Goal: Check status: Check status

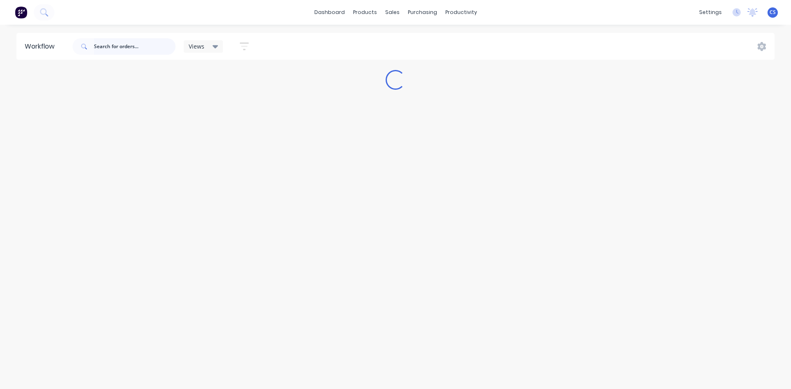
drag, startPoint x: 0, startPoint y: 0, endPoint x: 160, endPoint y: 47, distance: 167.1
click at [160, 47] on input "text" at bounding box center [135, 46] width 82 height 16
type input "brown"
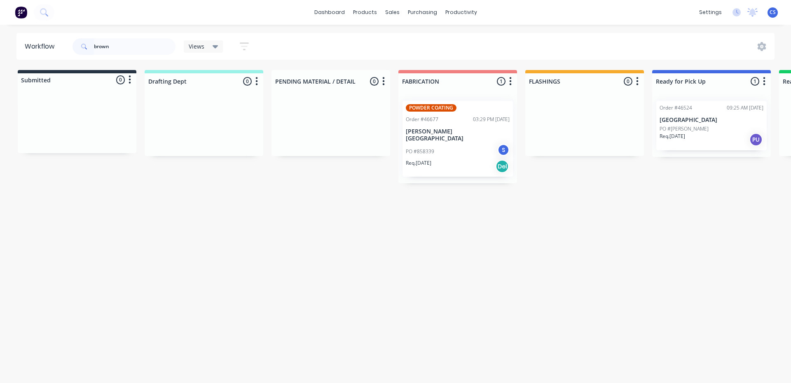
click at [714, 137] on div "Req. [DATE] PU" at bounding box center [712, 140] width 104 height 14
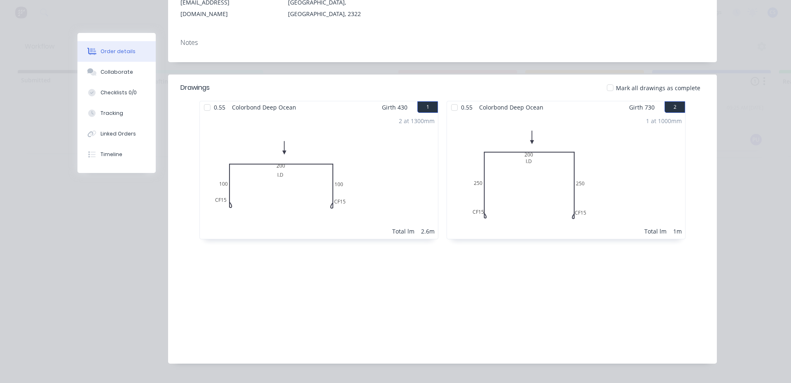
scroll to position [169, 0]
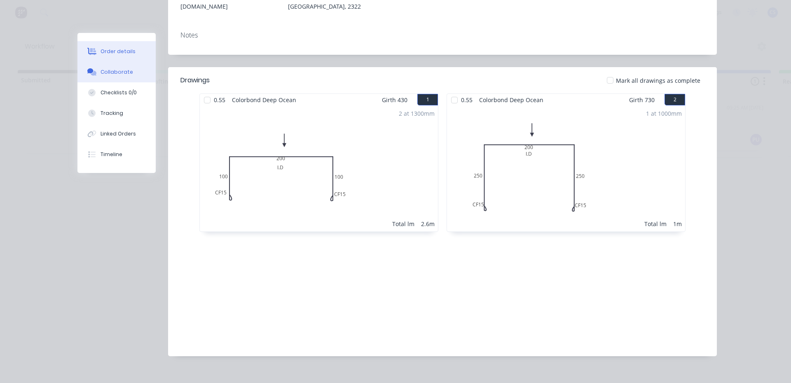
click at [107, 71] on div "Collaborate" at bounding box center [117, 71] width 33 height 7
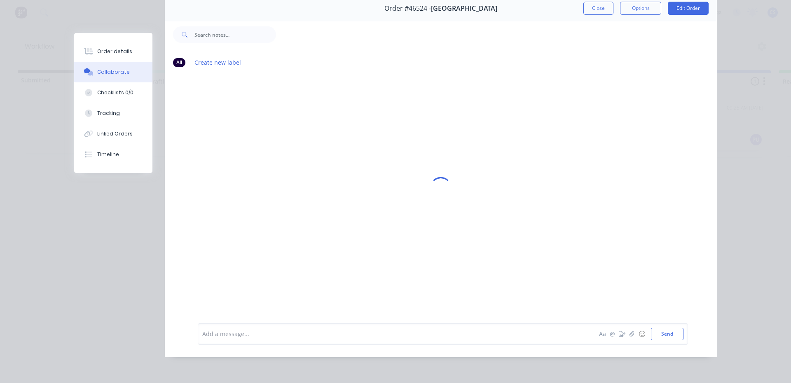
scroll to position [0, 0]
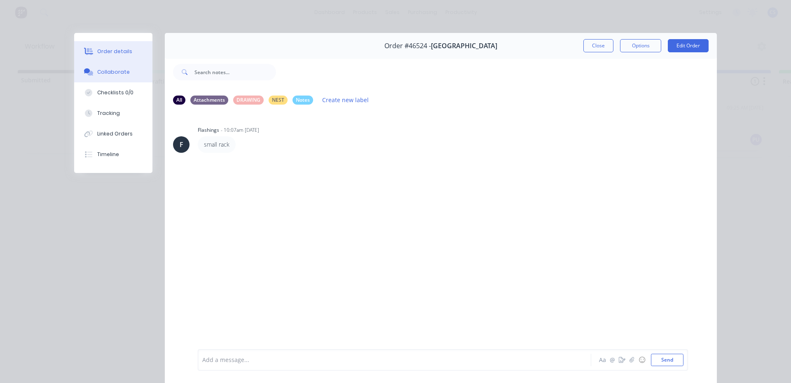
click at [107, 53] on div "Order details" at bounding box center [114, 51] width 35 height 7
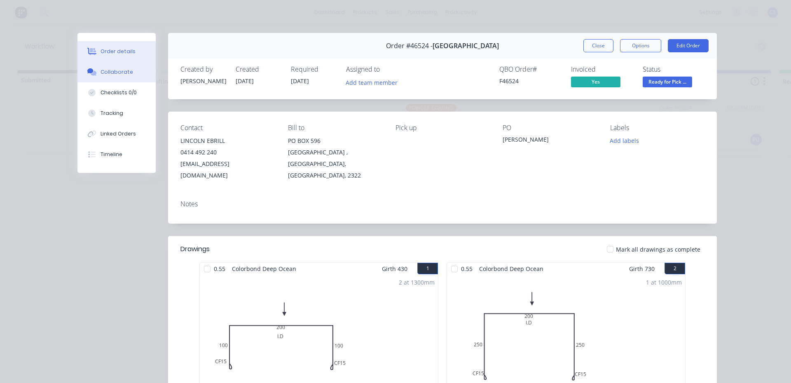
drag, startPoint x: 107, startPoint y: 53, endPoint x: 95, endPoint y: 70, distance: 20.4
click at [95, 70] on button "Collaborate" at bounding box center [116, 72] width 78 height 21
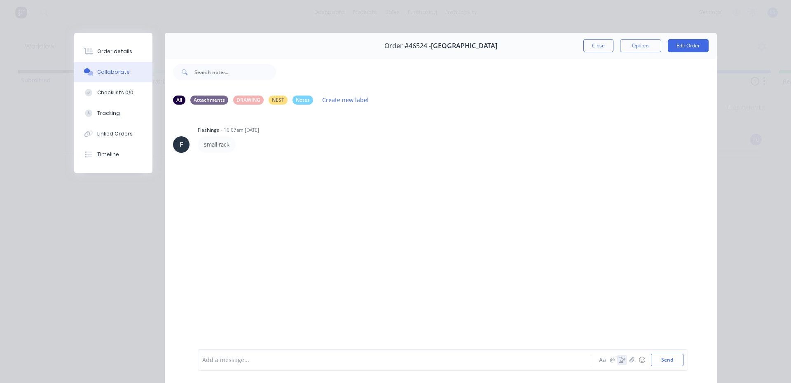
click at [619, 360] on icon "button" at bounding box center [622, 360] width 7 height 6
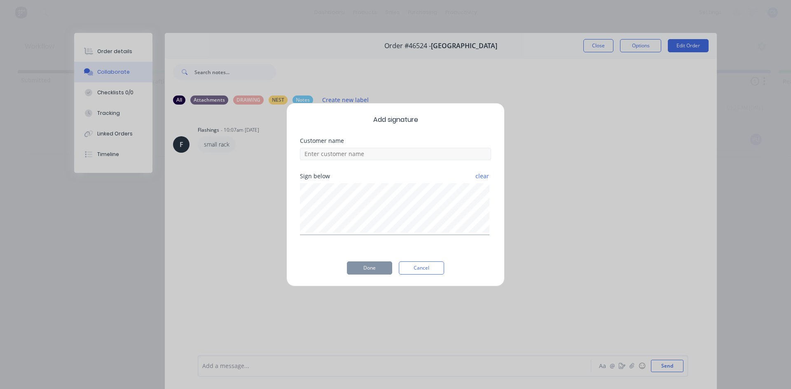
click at [330, 148] on div at bounding box center [395, 153] width 191 height 14
click at [329, 157] on input at bounding box center [395, 154] width 191 height 12
type input "lincoln"
click at [356, 265] on button "Done" at bounding box center [369, 268] width 45 height 13
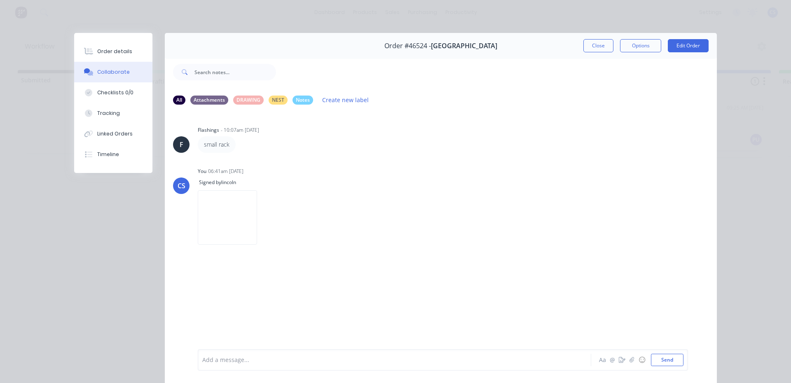
click at [281, 360] on div at bounding box center [383, 360] width 361 height 9
click at [599, 49] on button "Close" at bounding box center [598, 45] width 30 height 13
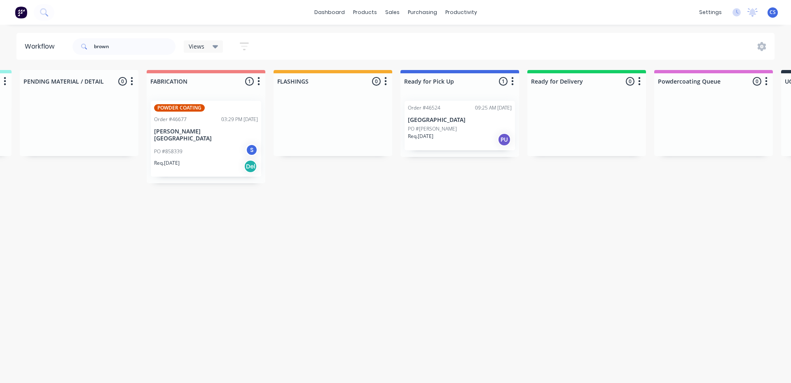
drag, startPoint x: 597, startPoint y: 183, endPoint x: 673, endPoint y: 178, distance: 76.3
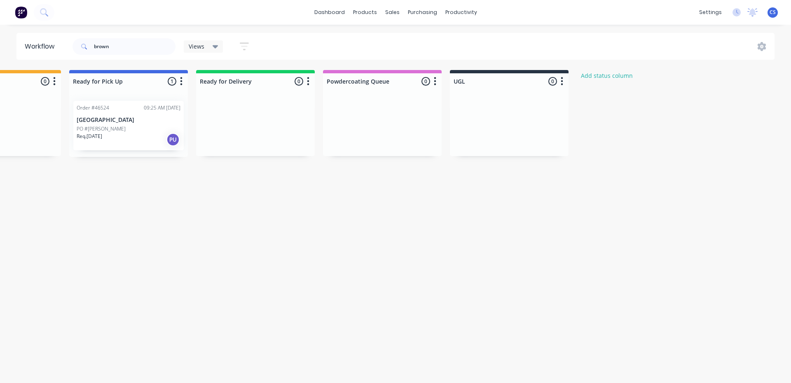
drag, startPoint x: 405, startPoint y: 187, endPoint x: 521, endPoint y: 185, distance: 115.8
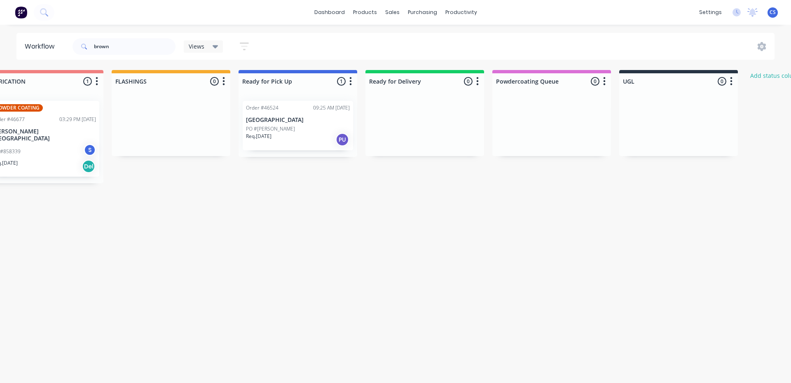
drag, startPoint x: 521, startPoint y: 185, endPoint x: 453, endPoint y: 191, distance: 67.9
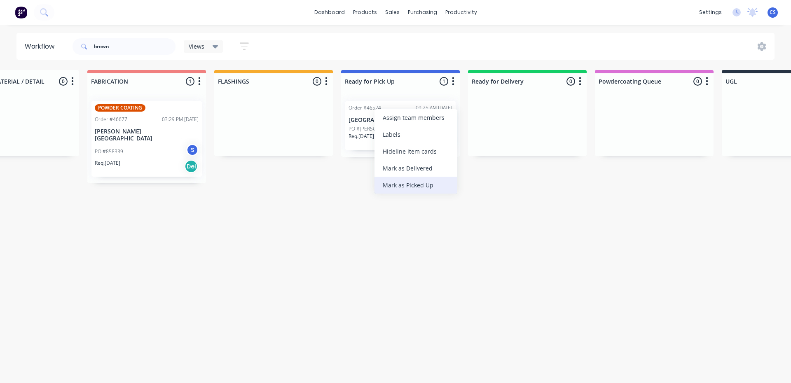
click at [414, 185] on div "Mark as Picked Up" at bounding box center [416, 185] width 83 height 17
drag, startPoint x: 117, startPoint y: 49, endPoint x: 94, endPoint y: 45, distance: 23.4
click at [94, 45] on input "brown" at bounding box center [135, 46] width 82 height 16
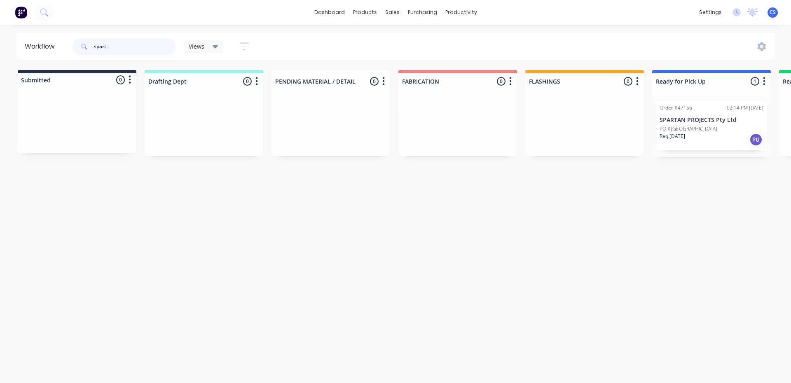
type input "spart"
click at [685, 135] on p "Req. [DATE]" at bounding box center [673, 136] width 26 height 7
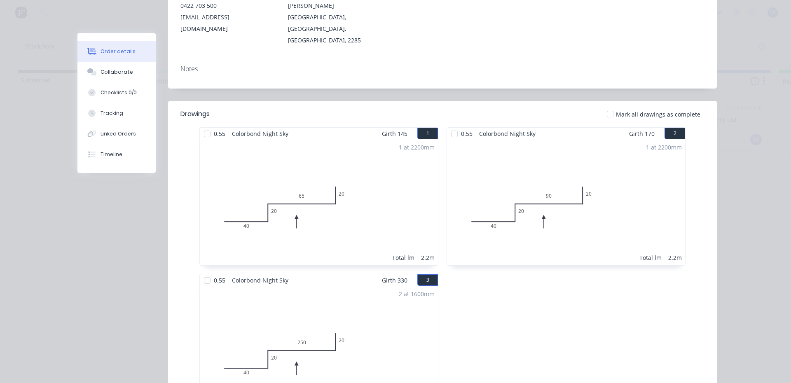
scroll to position [27, 0]
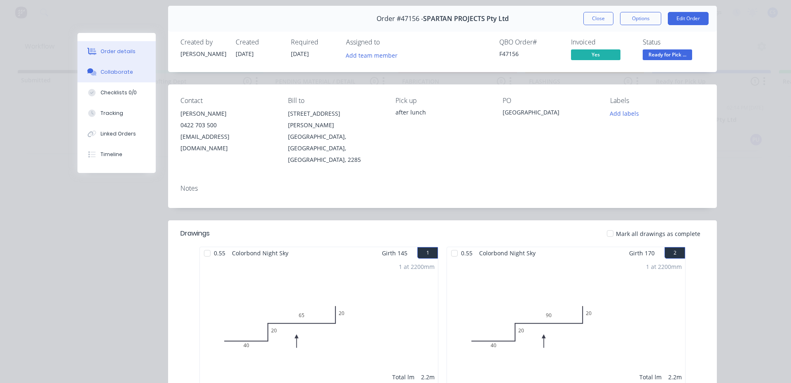
click at [119, 76] on button "Collaborate" at bounding box center [116, 72] width 78 height 21
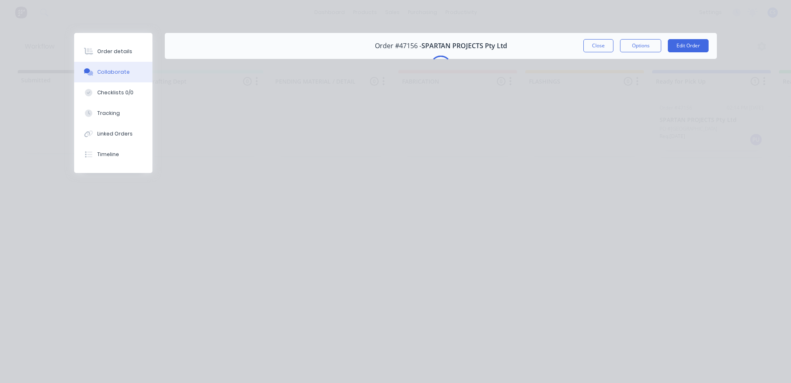
scroll to position [0, 0]
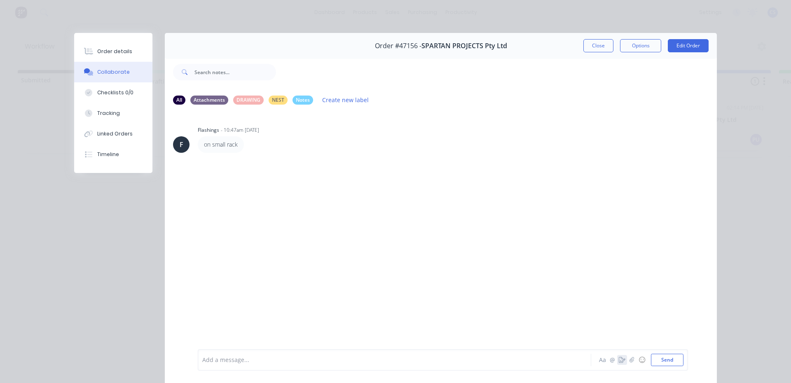
click at [617, 359] on button "button" at bounding box center [622, 360] width 10 height 10
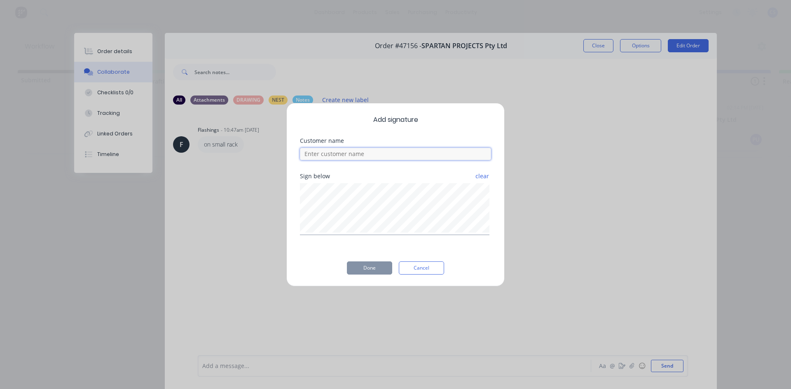
click at [309, 149] on input at bounding box center [395, 154] width 191 height 12
type input "matt"
click at [369, 266] on button "Done" at bounding box center [369, 268] width 45 height 13
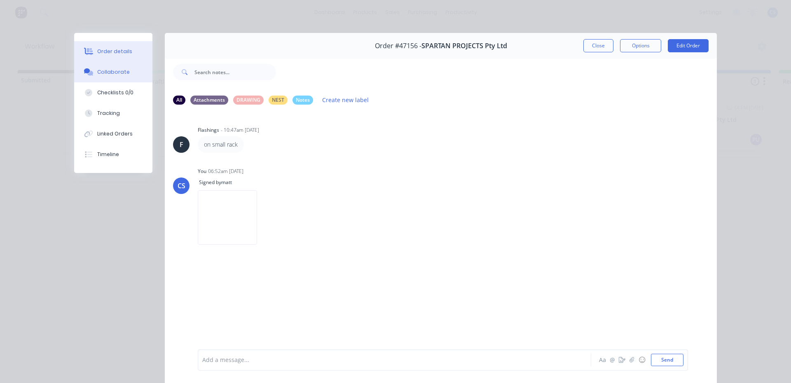
click at [117, 49] on div "Order details" at bounding box center [114, 51] width 35 height 7
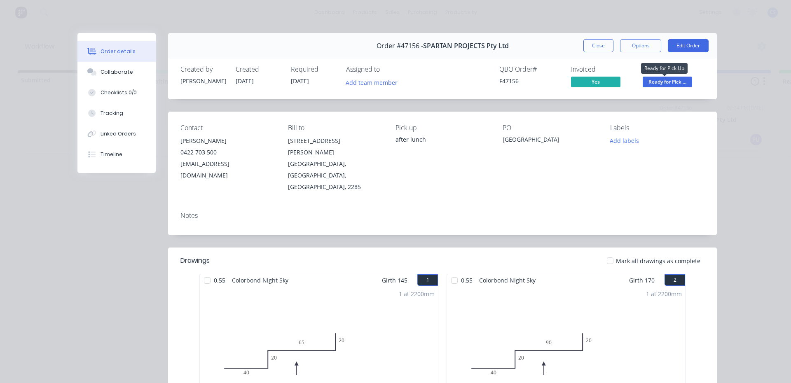
click at [648, 77] on span "Ready for Pick ..." at bounding box center [667, 82] width 49 height 10
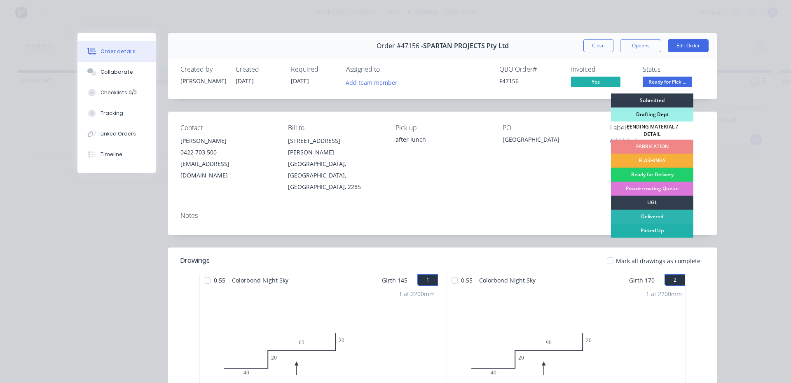
click at [672, 226] on div "Picked Up" at bounding box center [652, 231] width 82 height 14
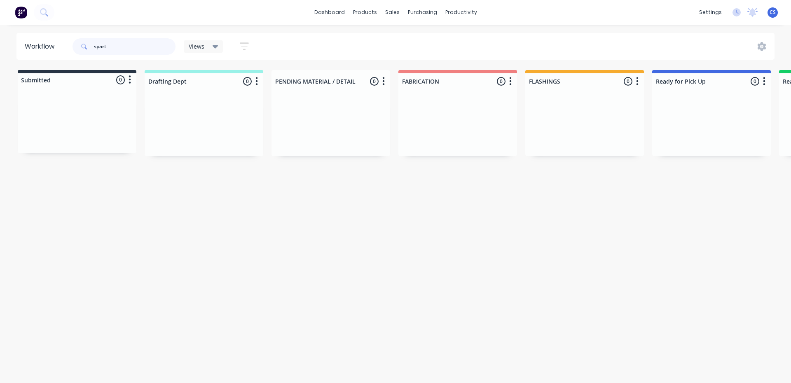
drag, startPoint x: 122, startPoint y: 48, endPoint x: 92, endPoint y: 50, distance: 30.2
click at [92, 50] on div "spart" at bounding box center [124, 46] width 103 height 16
type input "adapt"
click at [451, 129] on div "PO #[PERSON_NAME] ST" at bounding box center [458, 128] width 104 height 7
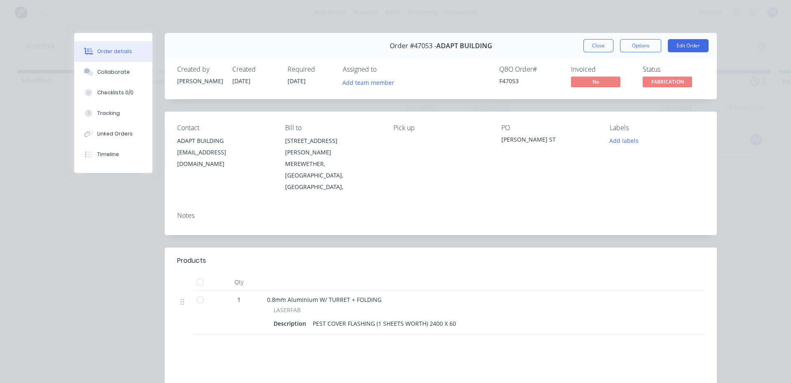
click at [594, 44] on button "Close" at bounding box center [598, 45] width 30 height 13
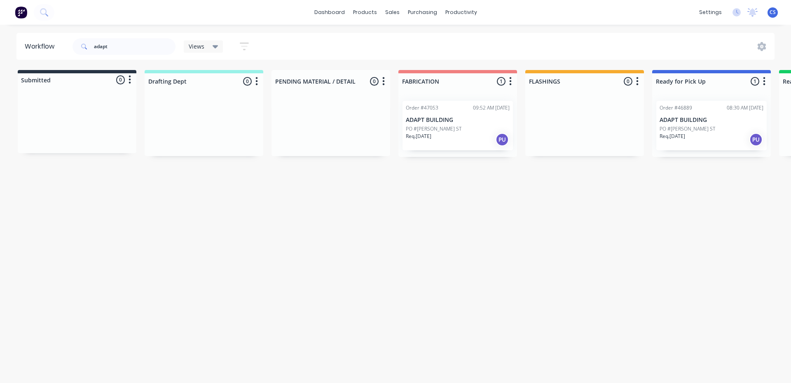
click at [676, 117] on p "ADAPT BUILDING" at bounding box center [712, 120] width 104 height 7
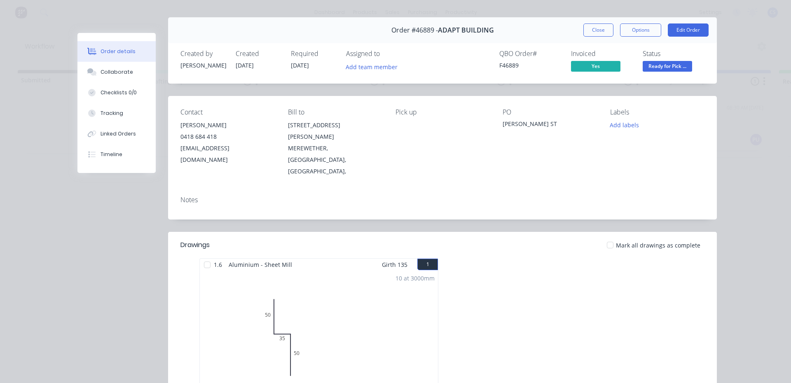
scroll to position [4, 0]
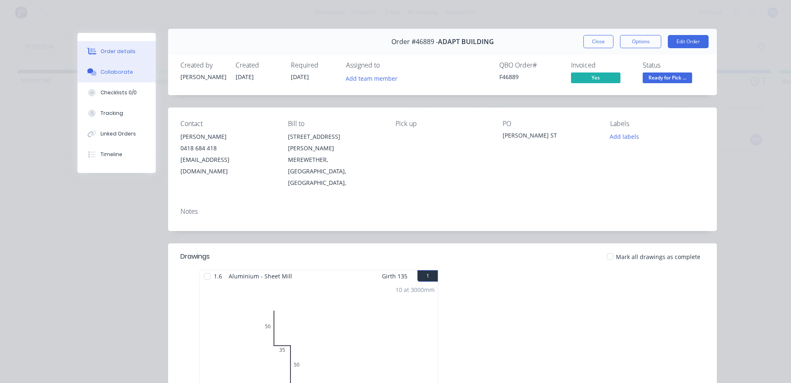
click at [126, 72] on div "Collaborate" at bounding box center [117, 71] width 33 height 7
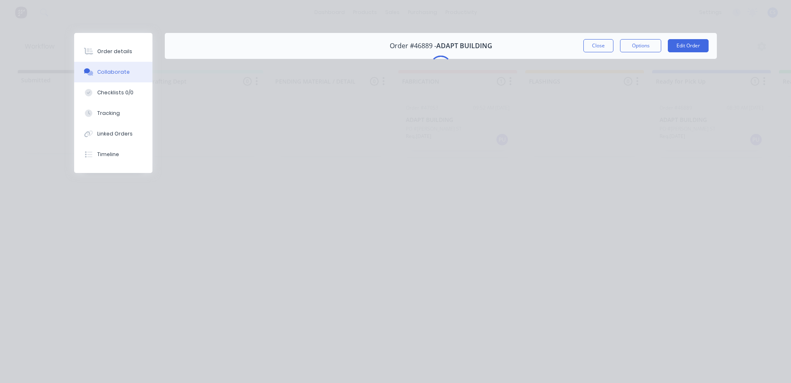
scroll to position [0, 0]
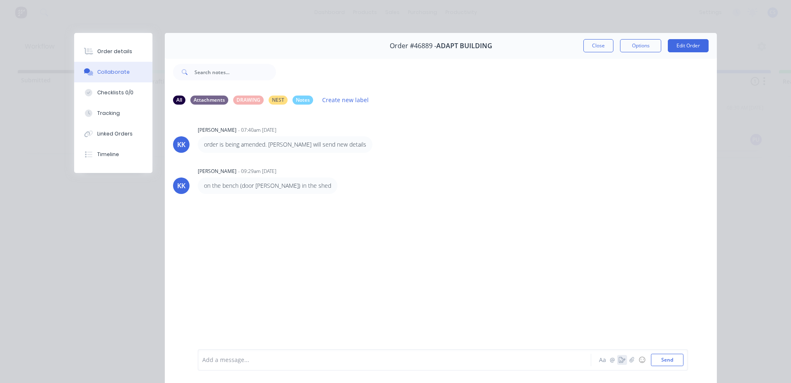
click at [619, 362] on icon "button" at bounding box center [622, 360] width 7 height 6
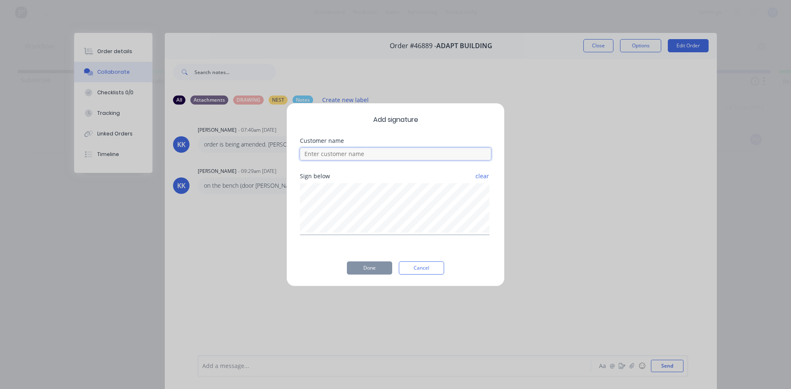
click at [362, 156] on input at bounding box center [395, 154] width 191 height 12
type input "[PERSON_NAME]"
click at [368, 266] on button "Done" at bounding box center [369, 268] width 45 height 13
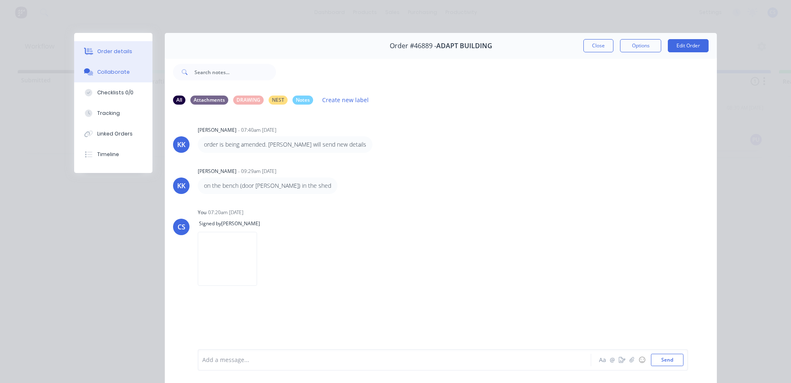
click at [137, 51] on button "Order details" at bounding box center [113, 51] width 78 height 21
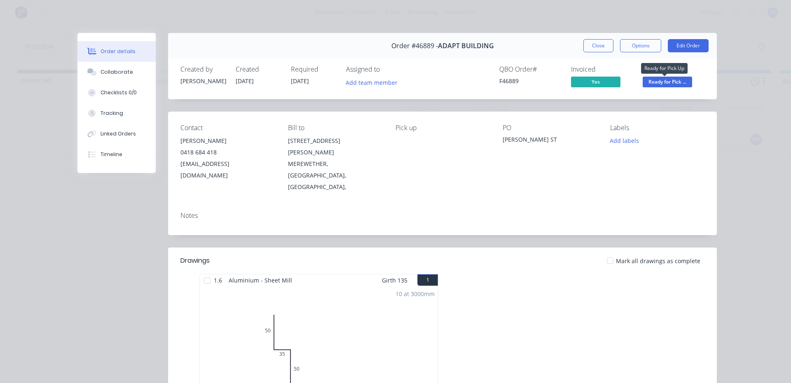
click at [643, 81] on span "Ready for Pick ..." at bounding box center [667, 82] width 49 height 10
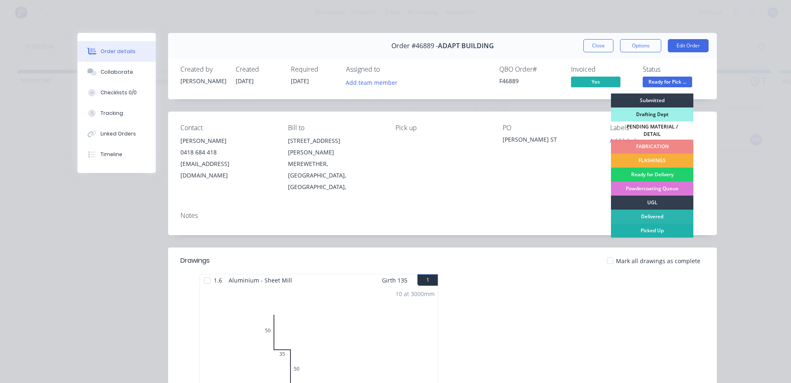
click at [643, 225] on div "Picked Up" at bounding box center [652, 231] width 82 height 14
